Goal: Information Seeking & Learning: Learn about a topic

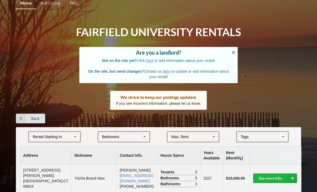
scroll to position [3, 0]
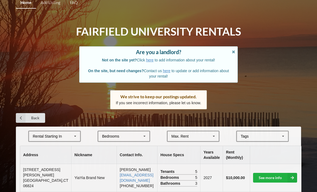
click at [63, 137] on div "Rental Starting In [DATE] 2026 2027 2028" at bounding box center [54, 135] width 53 height 11
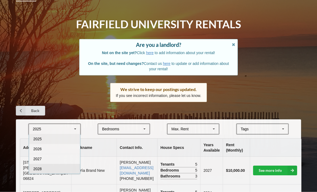
scroll to position [11, 0]
click at [59, 168] on div "2028" at bounding box center [54, 169] width 51 height 10
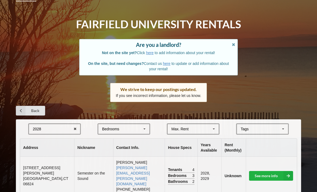
click at [265, 129] on div "[GEOGRAPHIC_DATA] Area Downtown" at bounding box center [262, 128] width 53 height 11
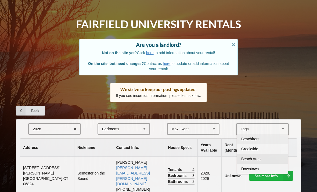
click at [276, 157] on div "Beach Area" at bounding box center [262, 159] width 51 height 10
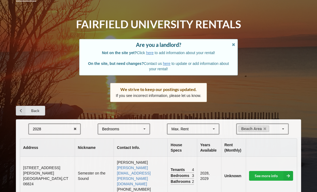
click at [316, 129] on div "Home Add Listing FAQ Fairfield University Rentals Are you a landlord? Not on th…" at bounding box center [158, 144] width 317 height 311
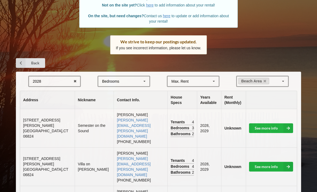
scroll to position [63, 0]
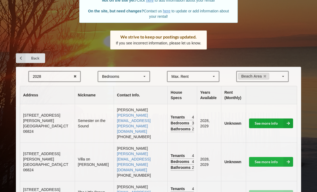
click at [262, 118] on link "See more info" at bounding box center [271, 123] width 44 height 10
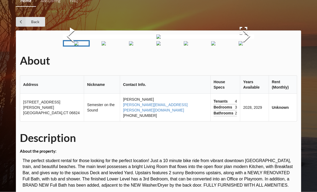
scroll to position [5, 0]
click at [18, 19] on icon at bounding box center [21, 22] width 10 height 10
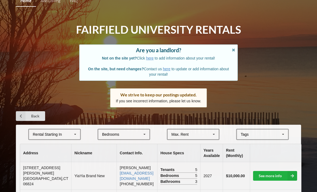
click at [274, 131] on div "[GEOGRAPHIC_DATA] Area Downtown" at bounding box center [262, 134] width 53 height 11
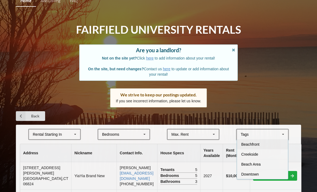
click at [262, 145] on div "Beachfront" at bounding box center [262, 144] width 51 height 10
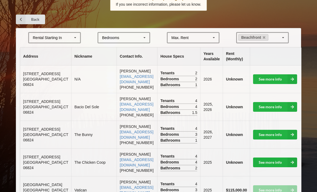
scroll to position [103, 0]
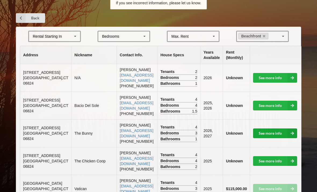
click at [270, 129] on link "See more info" at bounding box center [275, 133] width 44 height 10
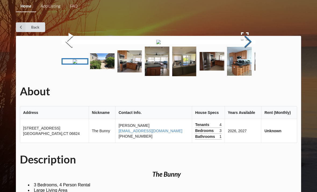
click at [247, 66] on button "Next Slide" at bounding box center [248, 42] width 15 height 49
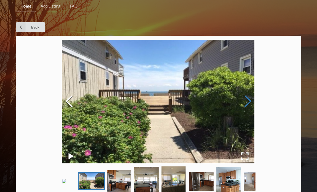
click at [247, 113] on button "Next Slide" at bounding box center [248, 101] width 15 height 49
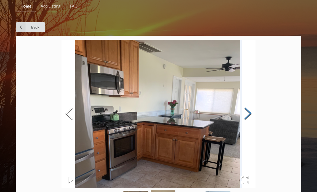
click at [247, 113] on button "Next Slide" at bounding box center [248, 114] width 15 height 49
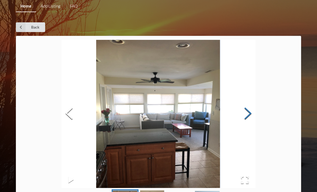
click at [247, 113] on button "Next Slide" at bounding box center [248, 114] width 15 height 49
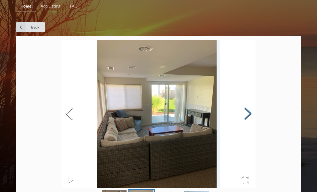
click at [249, 115] on button "Next Slide" at bounding box center [248, 114] width 15 height 49
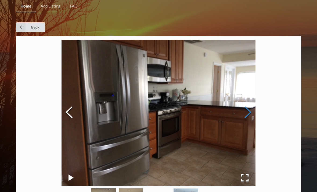
click at [250, 114] on button "Next Slide" at bounding box center [248, 112] width 15 height 49
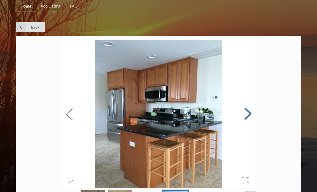
click at [250, 114] on button "Next Slide" at bounding box center [248, 114] width 15 height 49
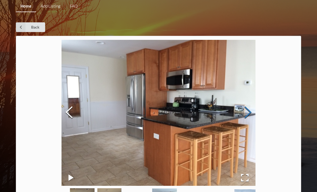
click at [250, 114] on button "Next Slide" at bounding box center [248, 112] width 15 height 49
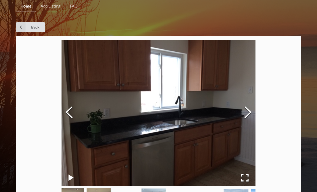
click at [22, 26] on icon at bounding box center [21, 27] width 10 height 10
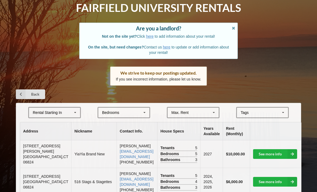
scroll to position [29, 0]
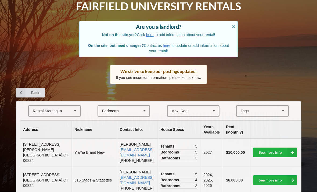
click at [263, 111] on div "[GEOGRAPHIC_DATA] Area Downtown" at bounding box center [262, 110] width 53 height 11
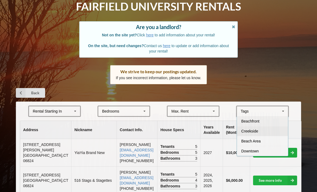
click at [271, 121] on div "Beachfront" at bounding box center [262, 121] width 51 height 10
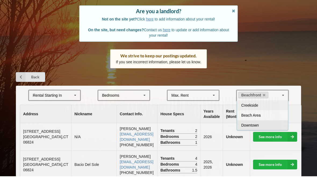
scroll to position [31, 0]
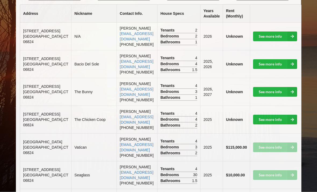
scroll to position [134, 0]
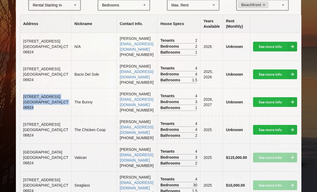
drag, startPoint x: 23, startPoint y: 89, endPoint x: 39, endPoint y: 107, distance: 24.2
click at [39, 107] on td "[STREET_ADDRESS]" at bounding box center [45, 102] width 51 height 28
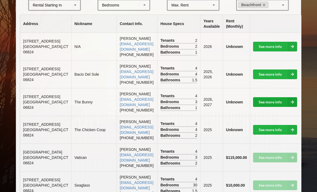
click at [288, 97] on icon at bounding box center [293, 102] width 10 height 10
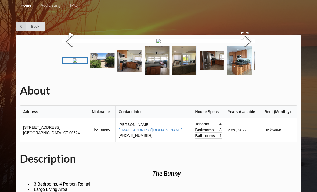
scroll to position [1, 0]
click at [19, 26] on icon at bounding box center [21, 27] width 10 height 10
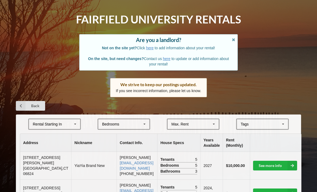
scroll to position [35, 0]
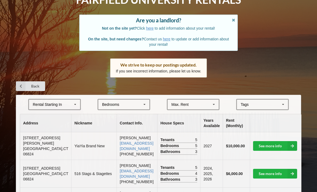
click at [242, 105] on div "Tags" at bounding box center [248, 104] width 17 height 6
click at [289, 115] on th at bounding box center [275, 123] width 51 height 18
click at [272, 106] on div "[GEOGRAPHIC_DATA] Area Downtown" at bounding box center [262, 104] width 53 height 11
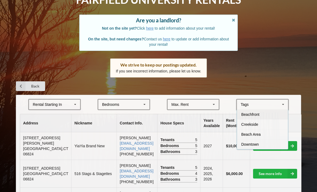
click at [270, 113] on div "Beachfront" at bounding box center [262, 114] width 51 height 10
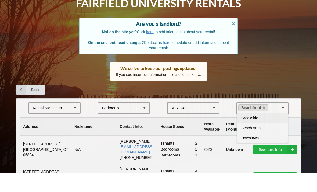
scroll to position [141, 0]
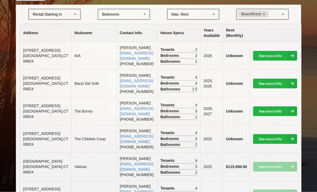
scroll to position [126, 0]
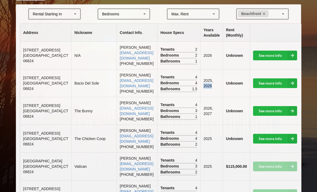
drag, startPoint x: 197, startPoint y: 80, endPoint x: 210, endPoint y: 82, distance: 12.6
click at [210, 82] on td "2025, 2026" at bounding box center [211, 83] width 23 height 28
click at [133, 84] on td "[PERSON_NAME] [EMAIL_ADDRESS][DOMAIN_NAME] [PHONE_NUMBER]" at bounding box center [137, 83] width 41 height 28
